Goal: Browse casually: Explore the website without a specific task or goal

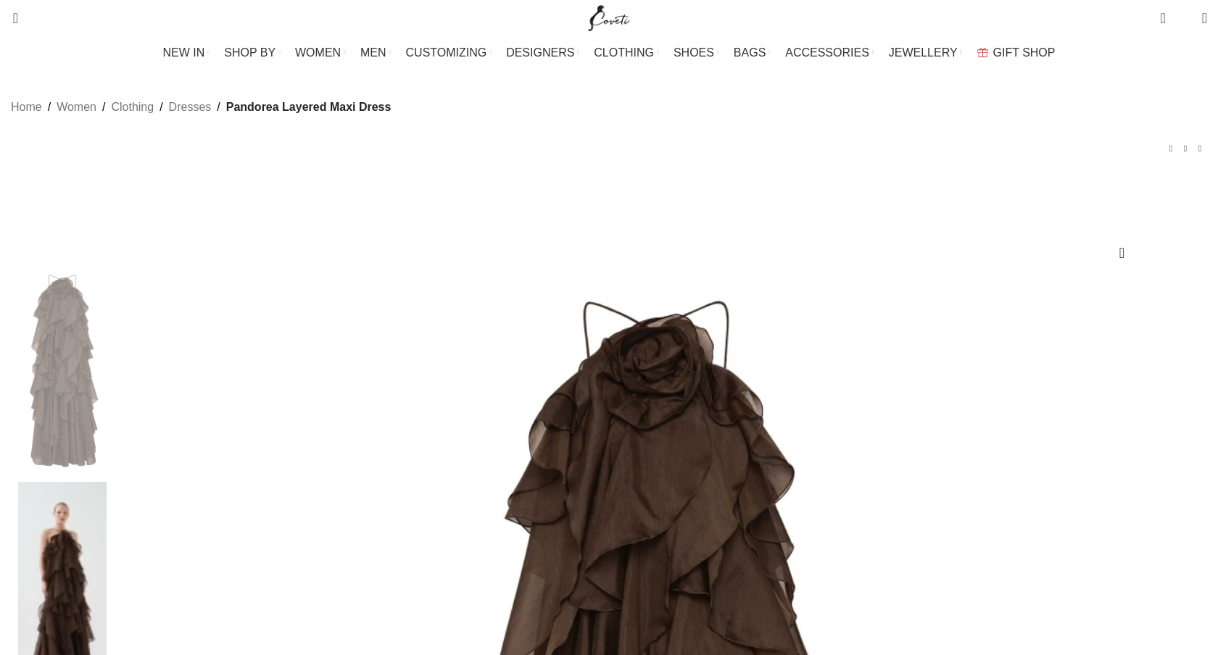
click at [107, 482] on img at bounding box center [62, 585] width 88 height 206
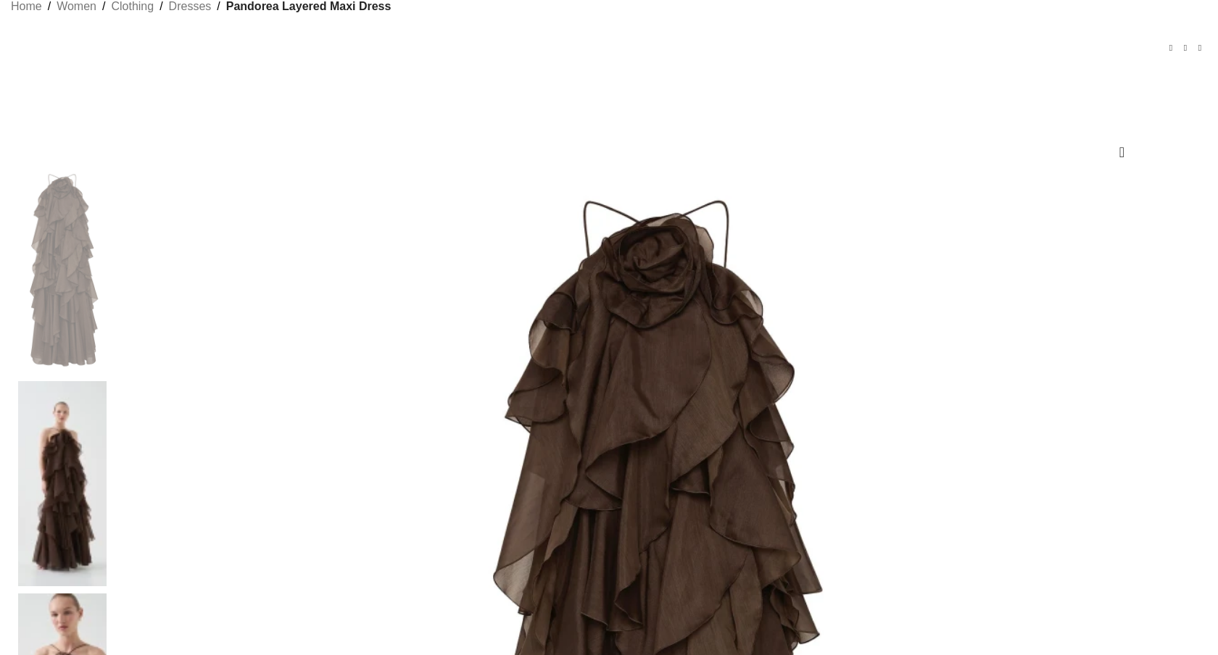
scroll to position [276, 0]
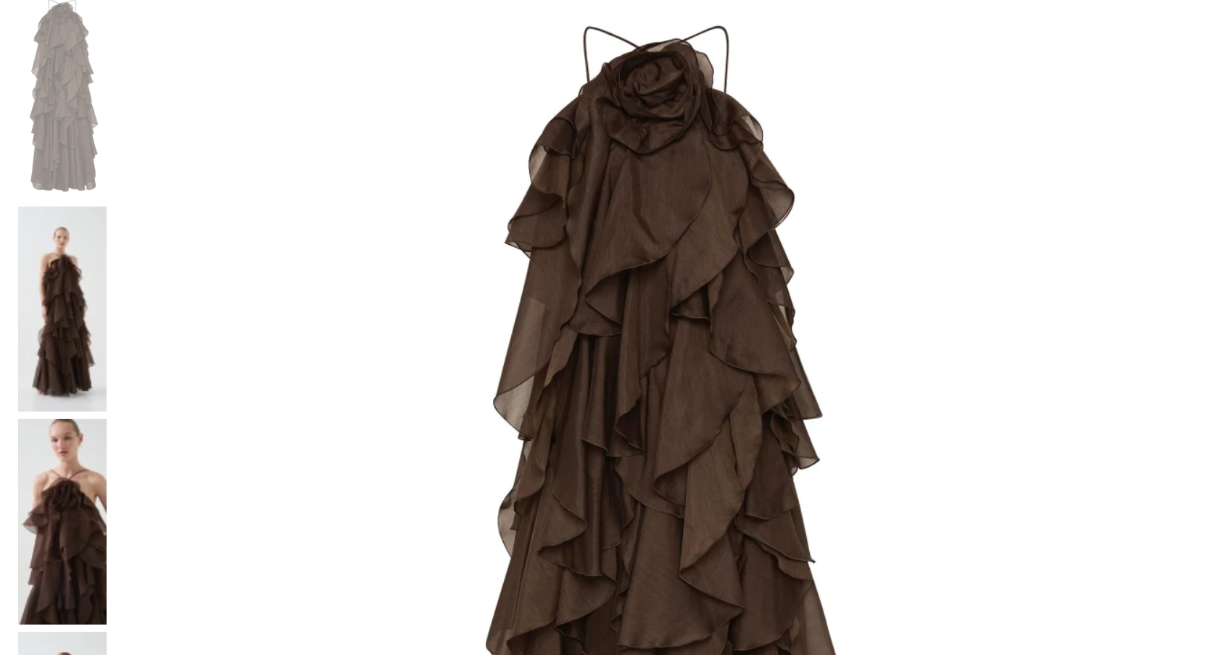
click at [107, 207] on img at bounding box center [62, 310] width 88 height 206
click at [107, 419] on img at bounding box center [62, 522] width 88 height 206
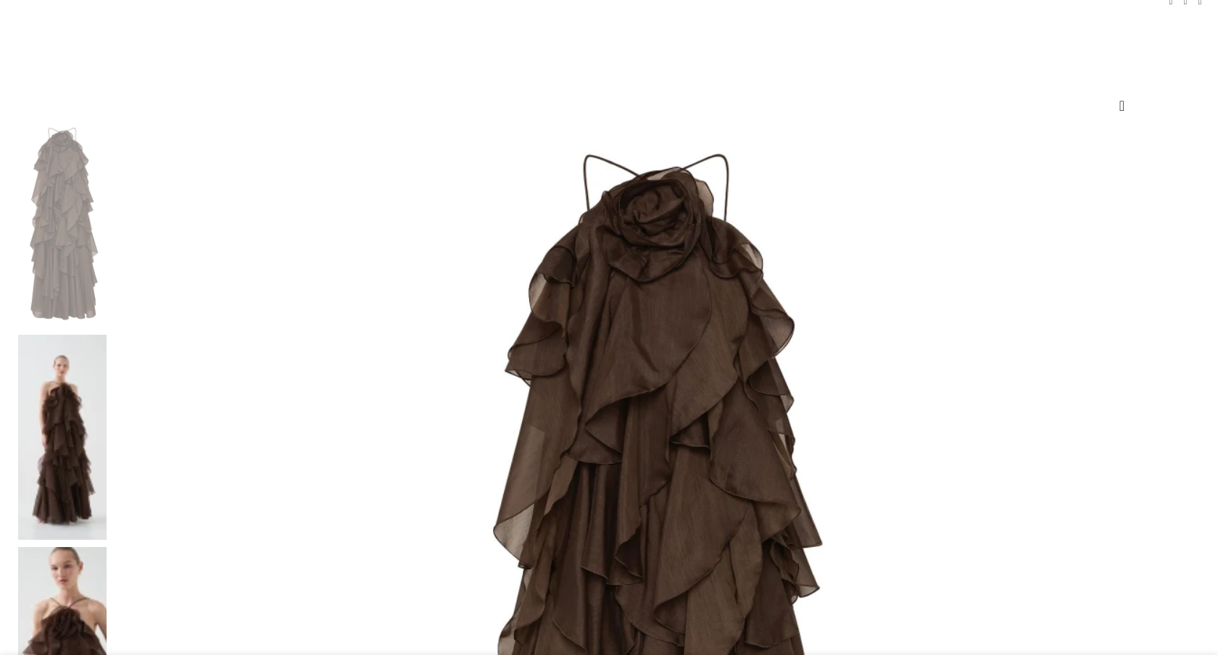
scroll to position [180, 0]
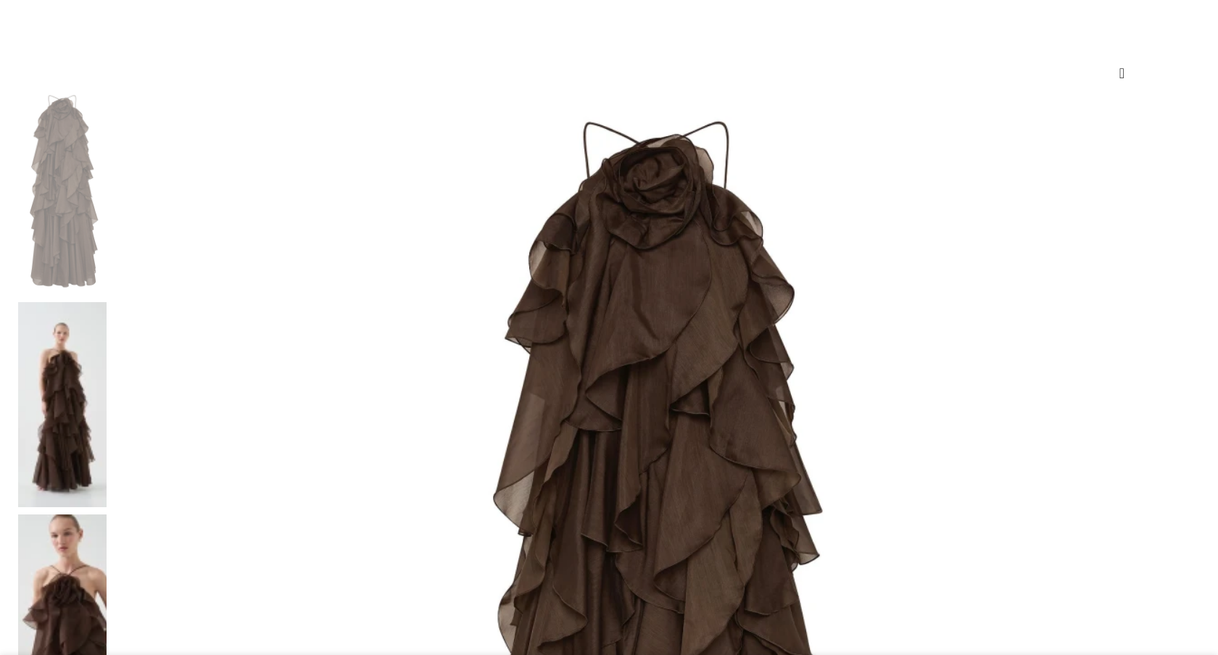
click at [586, 281] on img at bounding box center [657, 632] width 1086 height 1086
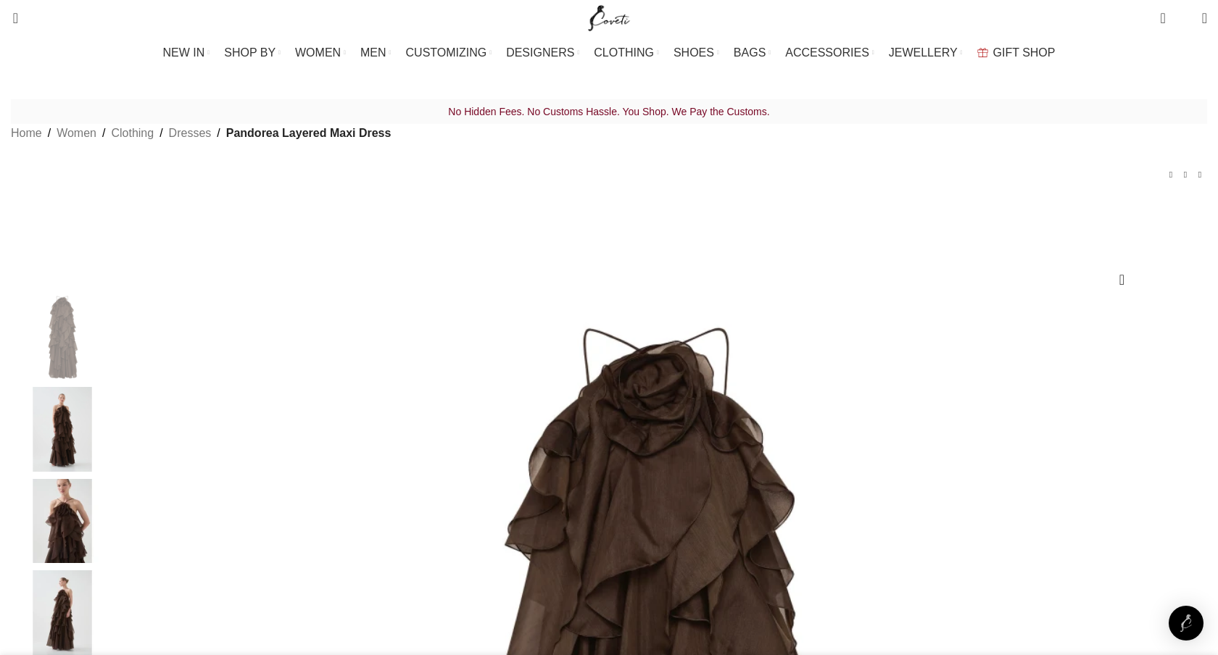
scroll to position [0, 610]
